Goal: Check status: Check status

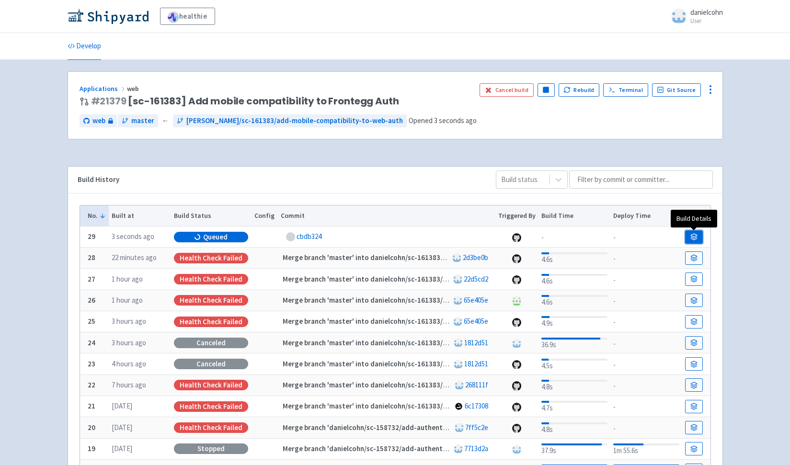
click at [696, 234] on icon at bounding box center [693, 236] width 7 height 7
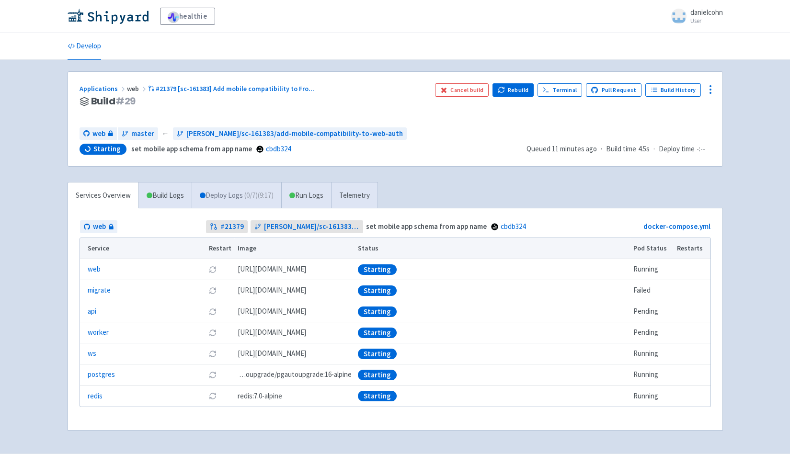
click at [246, 193] on link "Deploy Logs ( 0 / 7 ) (9:17)" at bounding box center [237, 195] width 90 height 26
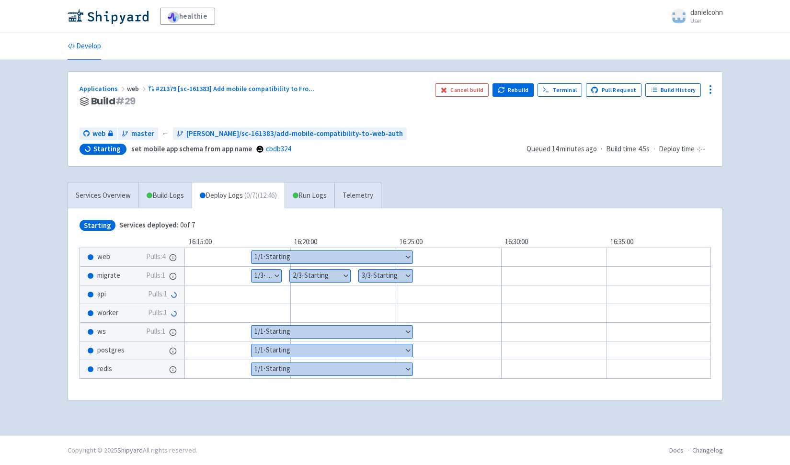
click at [226, 318] on div at bounding box center [461, 313] width 613 height 19
click at [327, 207] on link "Run Logs" at bounding box center [309, 195] width 50 height 26
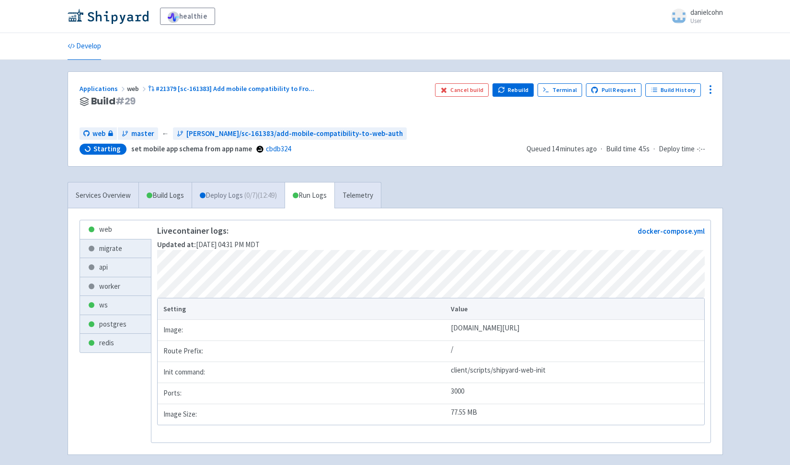
click at [276, 196] on span "( 0 / 7 ) (12:49)" at bounding box center [260, 195] width 33 height 11
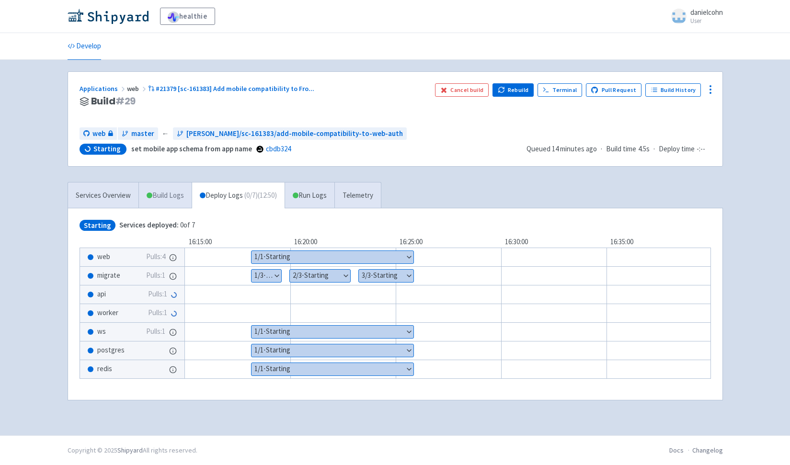
drag, startPoint x: 163, startPoint y: 196, endPoint x: 230, endPoint y: 202, distance: 67.3
click at [163, 196] on link "Build Logs" at bounding box center [165, 195] width 53 height 26
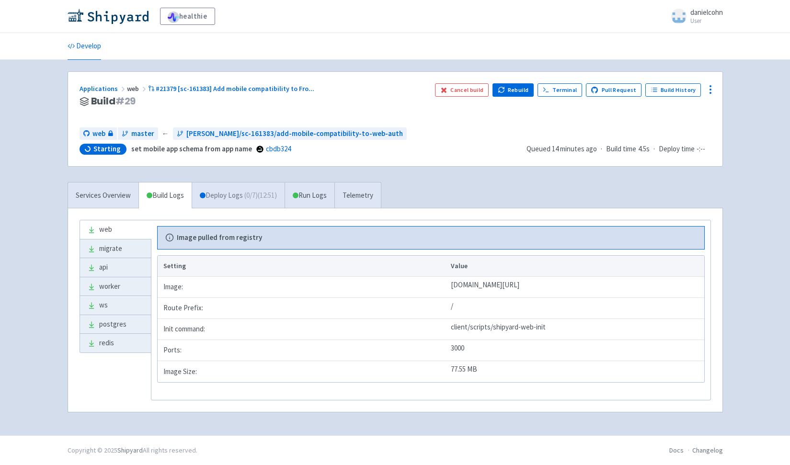
click at [232, 200] on link "Deploy Logs ( 0 / 7 ) (12:51)" at bounding box center [238, 195] width 93 height 26
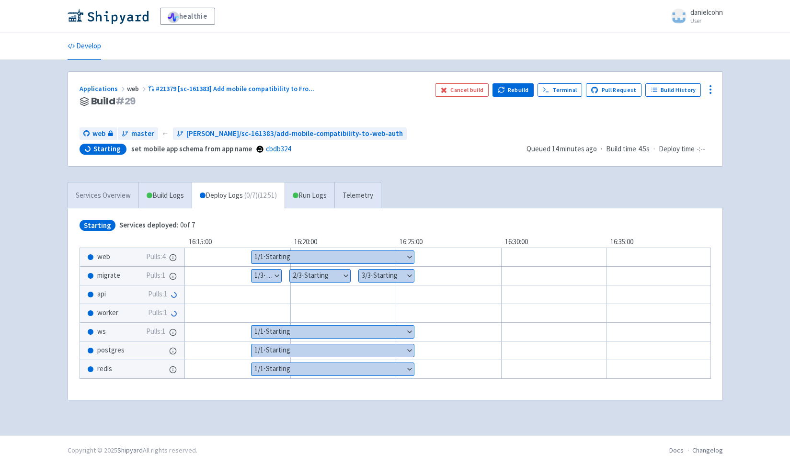
drag, startPoint x: 103, startPoint y: 199, endPoint x: 120, endPoint y: 198, distance: 16.8
click at [103, 199] on link "Services Overview" at bounding box center [103, 195] width 70 height 26
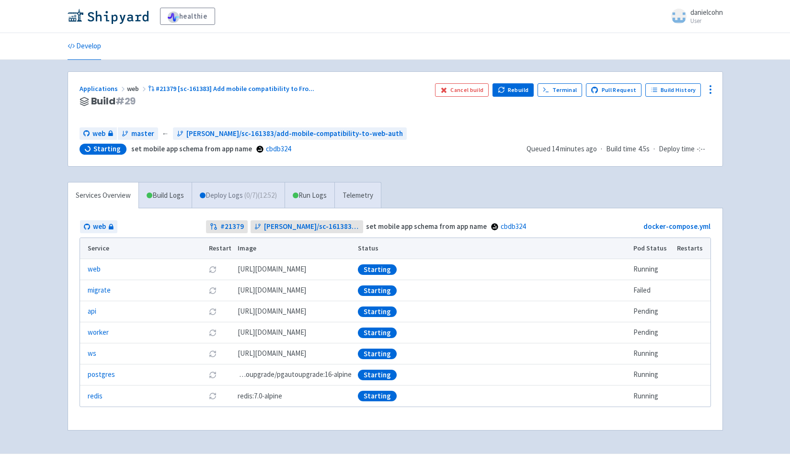
click at [258, 199] on span "( 0 / 7 ) (12:52)" at bounding box center [260, 195] width 33 height 11
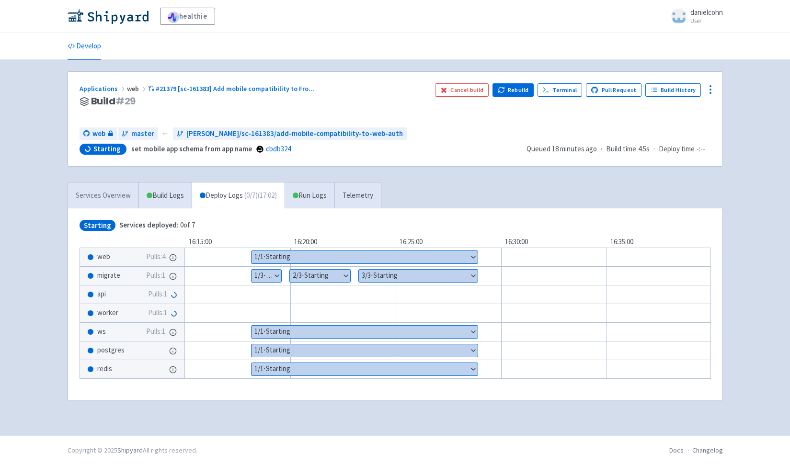
click at [111, 195] on link "Services Overview" at bounding box center [103, 195] width 70 height 26
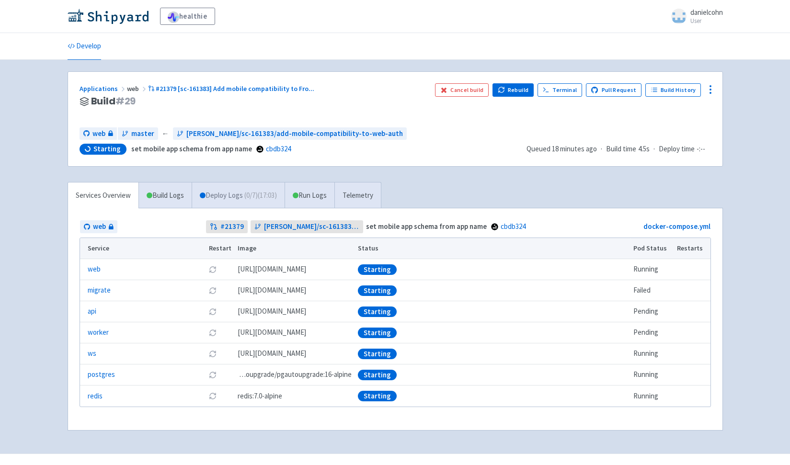
click at [232, 205] on link "Deploy Logs ( 0 / 7 ) (17:03)" at bounding box center [238, 195] width 93 height 26
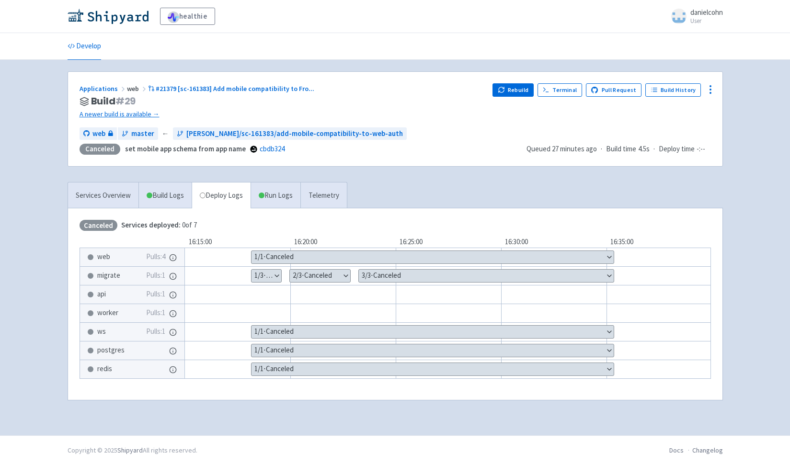
click at [230, 93] on div "Applications web #21379 [sc-161383] Add mobile compatibility to Fro ..." at bounding box center [283, 88] width 406 height 11
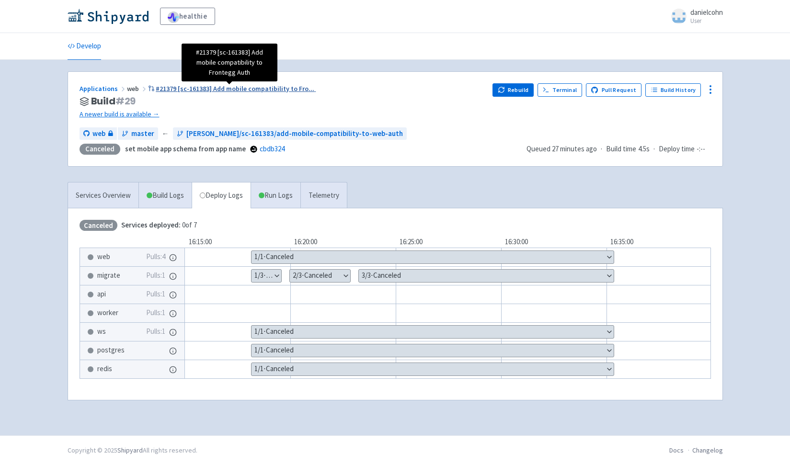
click at [232, 89] on span "#21379 [sc-161383] Add mobile compatibility to Fro ..." at bounding box center [235, 88] width 159 height 9
